Goal: Transaction & Acquisition: Purchase product/service

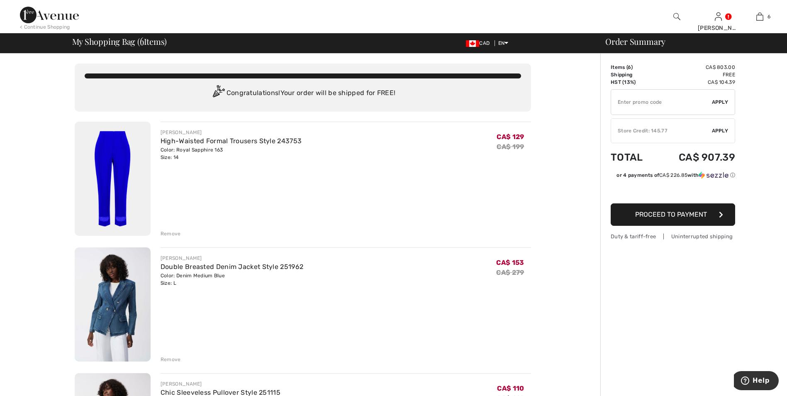
click at [118, 171] on img at bounding box center [113, 178] width 76 height 114
click at [114, 308] on img at bounding box center [113, 304] width 76 height 114
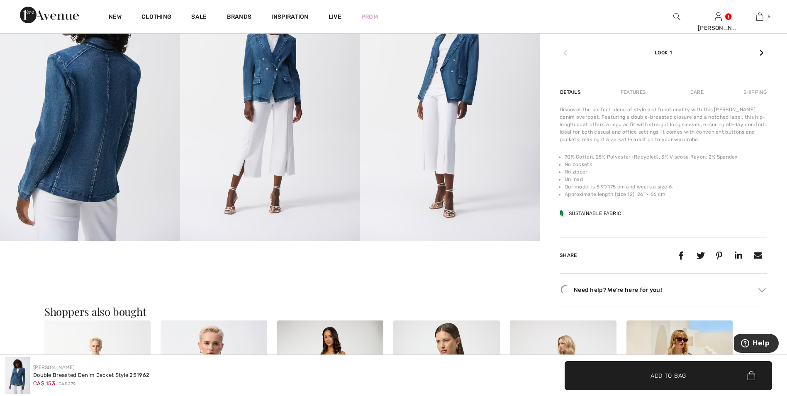
scroll to position [617, 0]
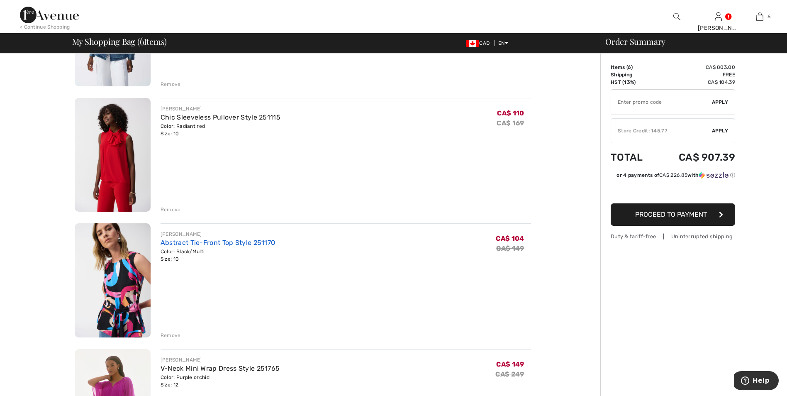
scroll to position [249, 0]
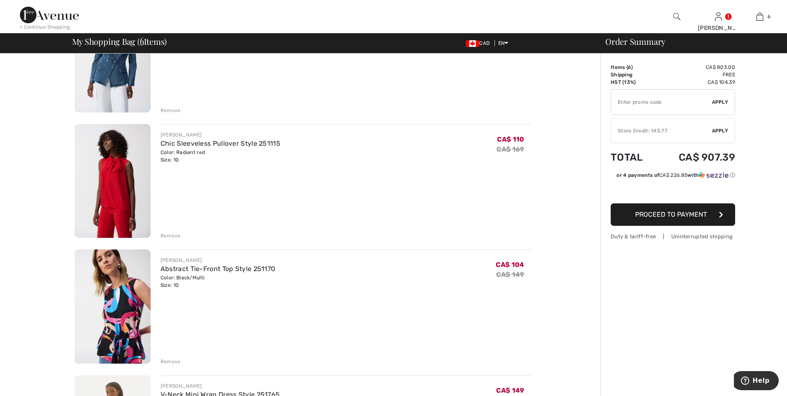
click at [115, 182] on img at bounding box center [113, 181] width 76 height 114
click at [120, 291] on img at bounding box center [113, 306] width 76 height 114
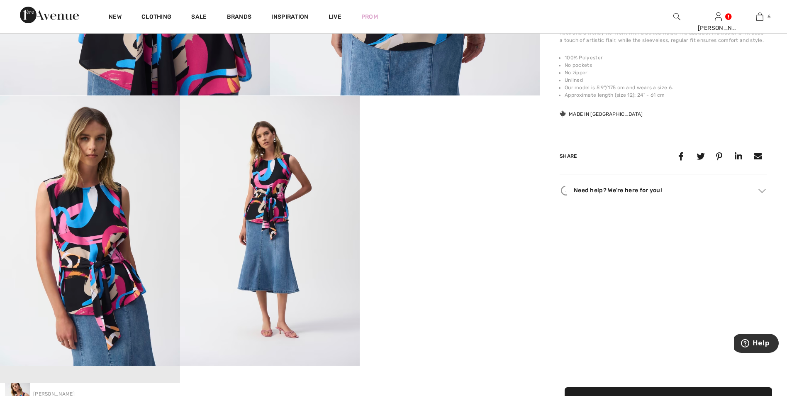
scroll to position [373, 0]
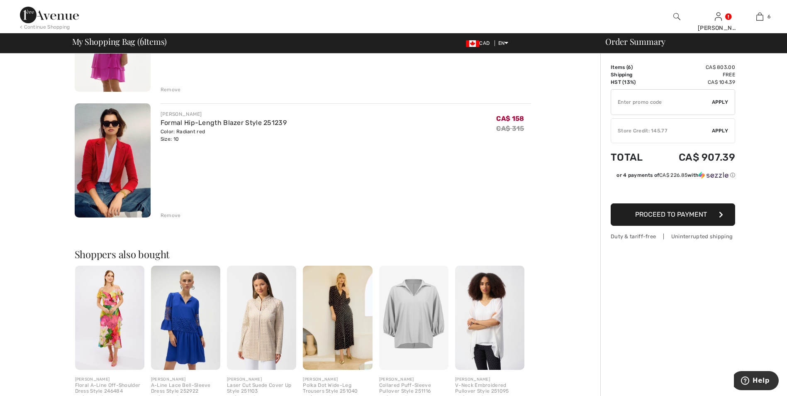
scroll to position [663, 0]
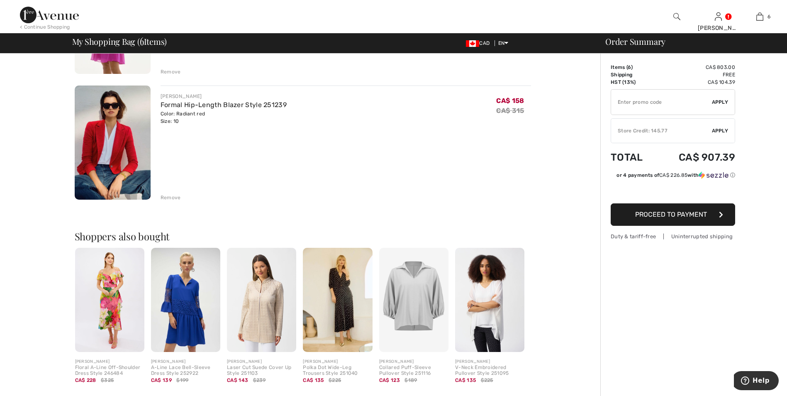
click at [99, 166] on img at bounding box center [113, 142] width 76 height 114
